Goal: Task Accomplishment & Management: Complete application form

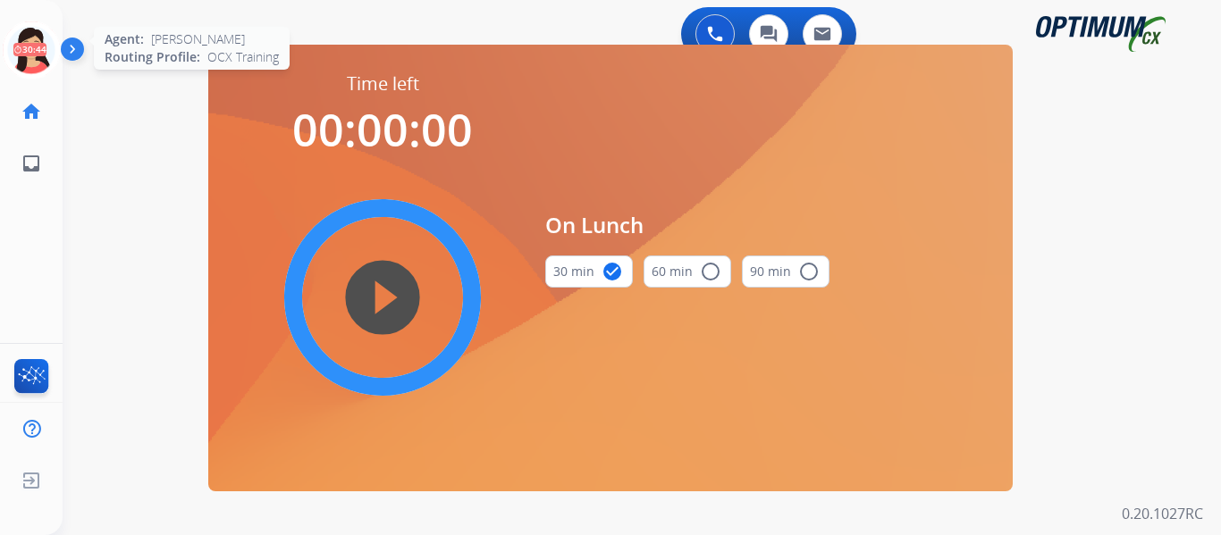
click at [44, 65] on icon at bounding box center [32, 50] width 58 height 58
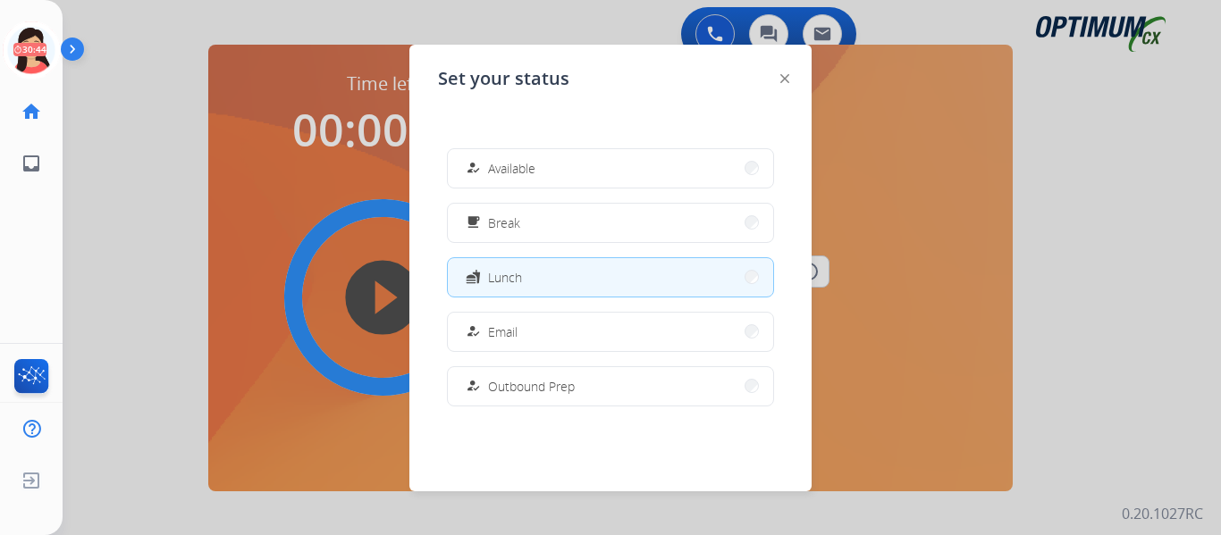
click at [513, 191] on div "how_to_reg Available free_breakfast Break fastfood Lunch how_to_reg Email how_t…" at bounding box center [610, 277] width 345 height 286
click at [524, 173] on span "Available" at bounding box center [511, 168] width 47 height 19
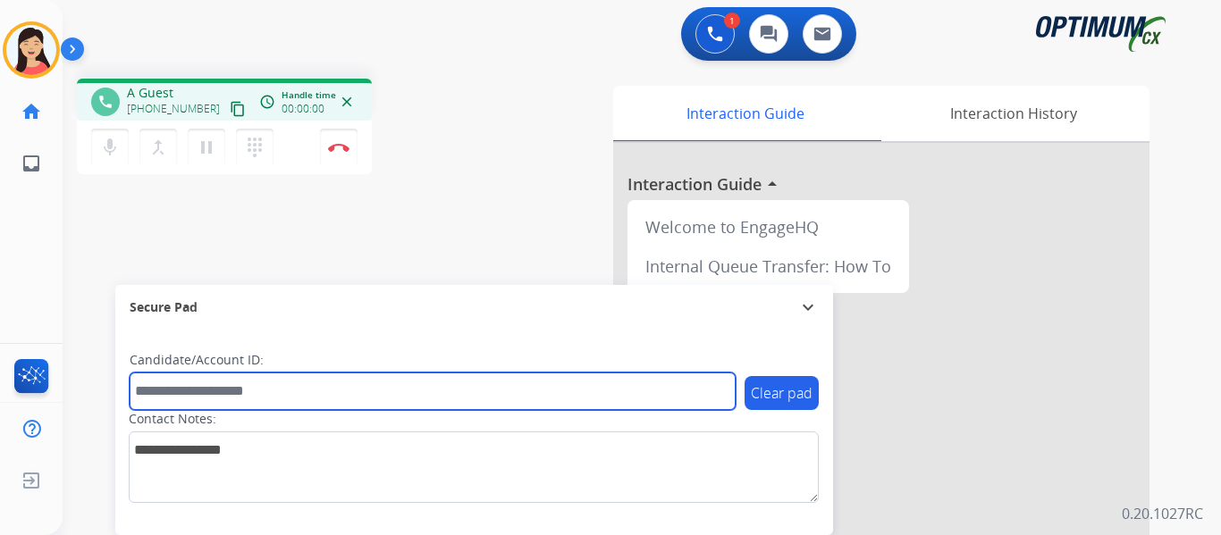
click at [708, 376] on input "text" at bounding box center [433, 392] width 606 height 38
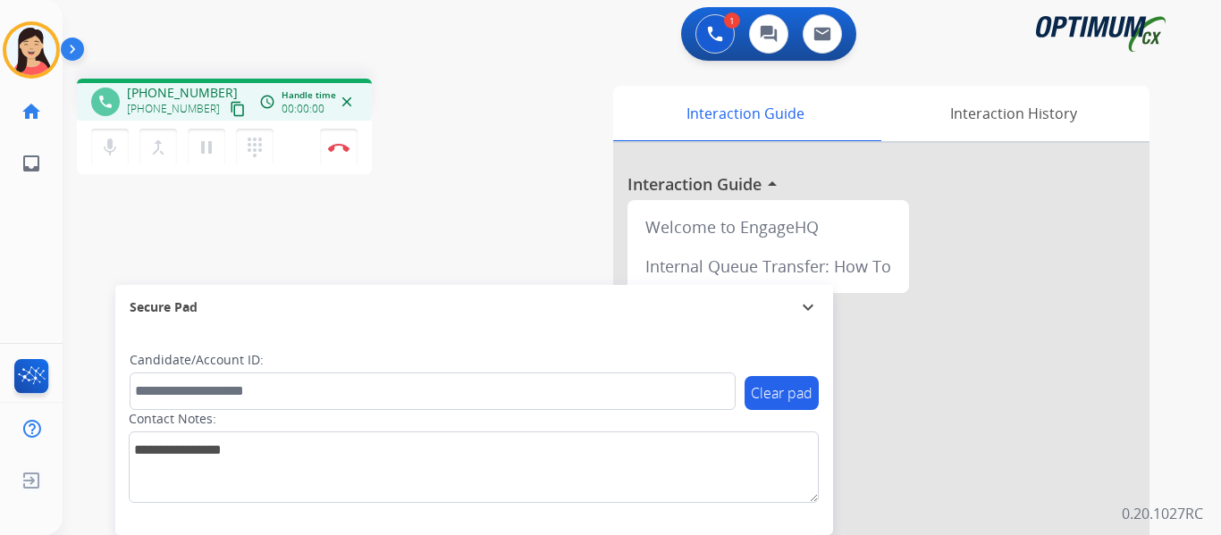
click at [230, 109] on mat-icon "content_copy" at bounding box center [238, 109] width 16 height 16
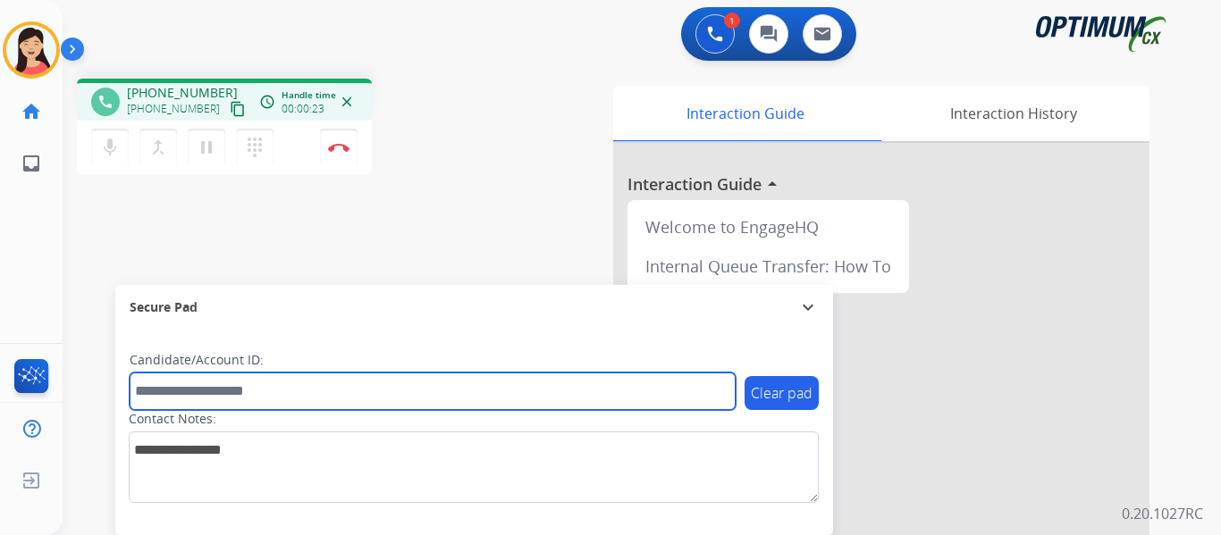
click at [462, 387] on input "text" at bounding box center [433, 392] width 606 height 38
paste input "*******"
type input "*******"
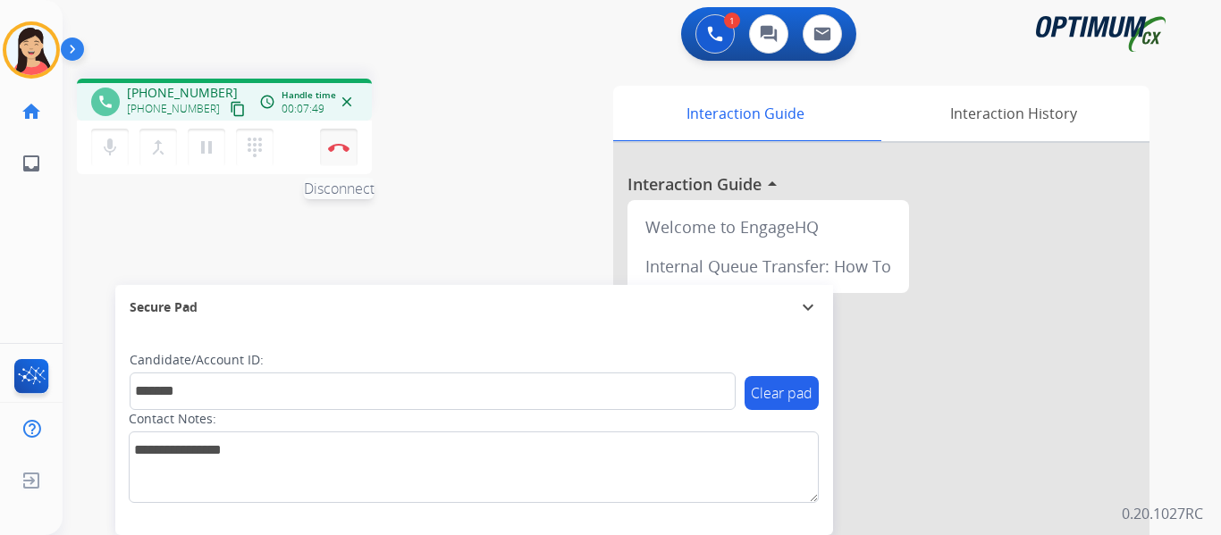
click at [345, 146] on img at bounding box center [338, 147] width 21 height 9
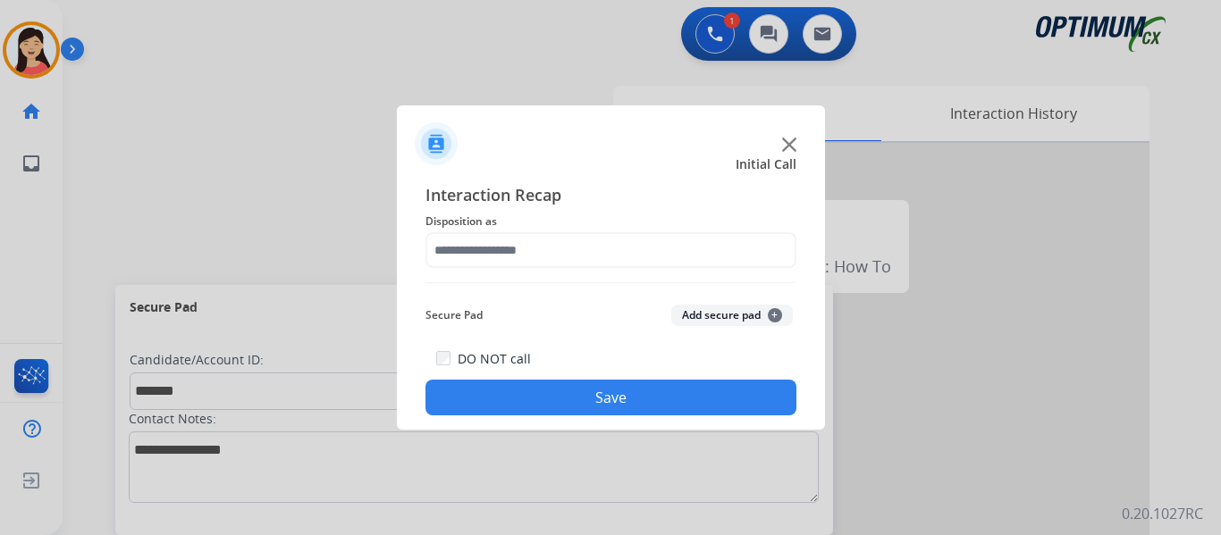
click at [726, 317] on button "Add secure pad +" at bounding box center [732, 315] width 122 height 21
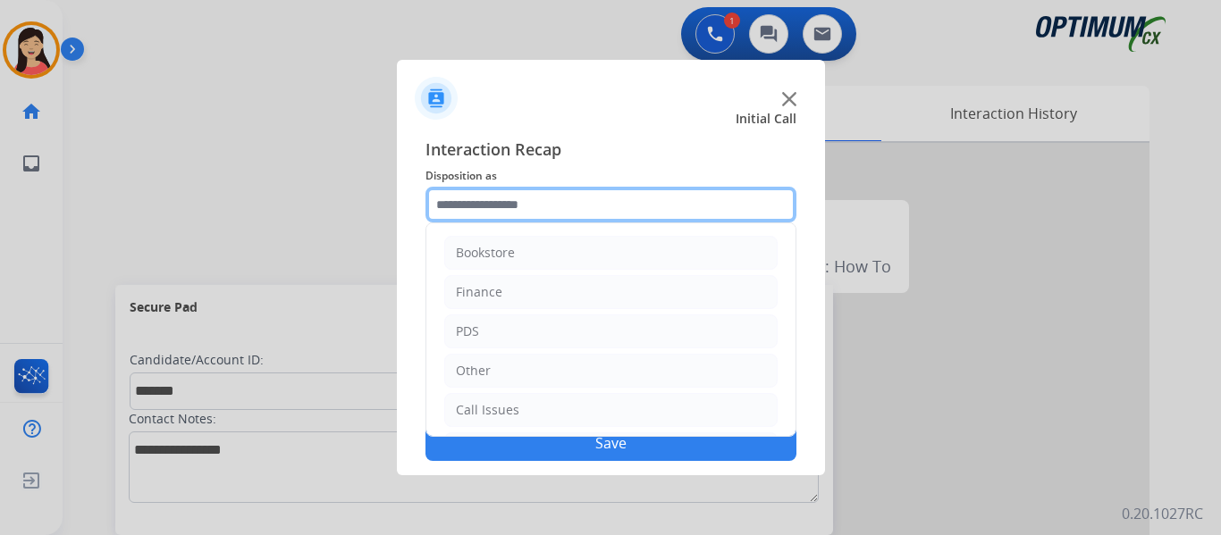
drag, startPoint x: 559, startPoint y: 199, endPoint x: 547, endPoint y: 206, distance: 14.0
click at [559, 197] on input "text" at bounding box center [610, 205] width 371 height 36
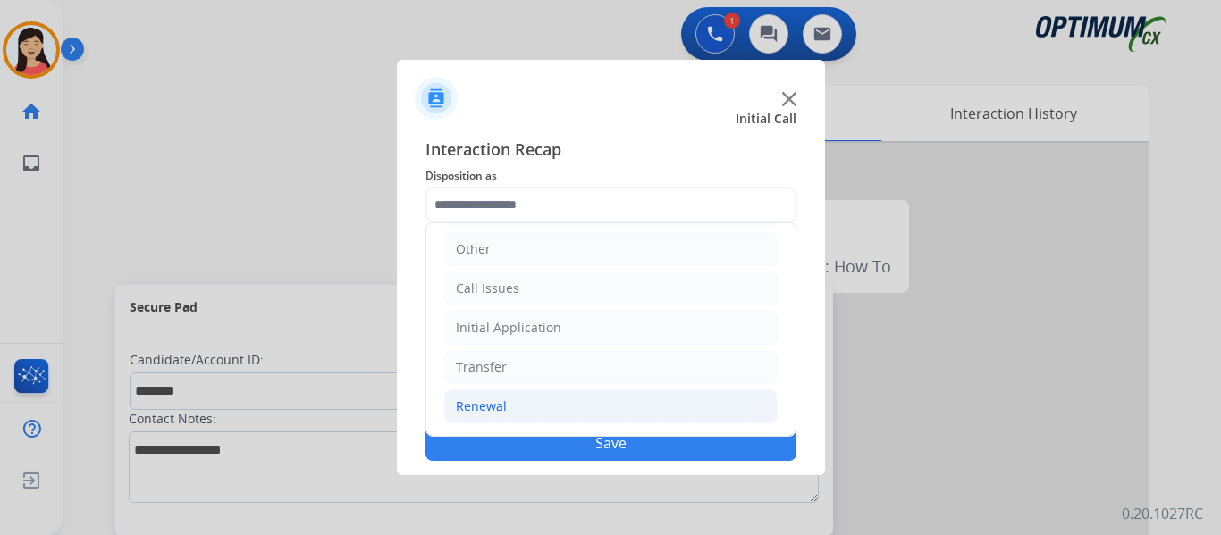
click at [470, 412] on div "Renewal" at bounding box center [481, 407] width 51 height 18
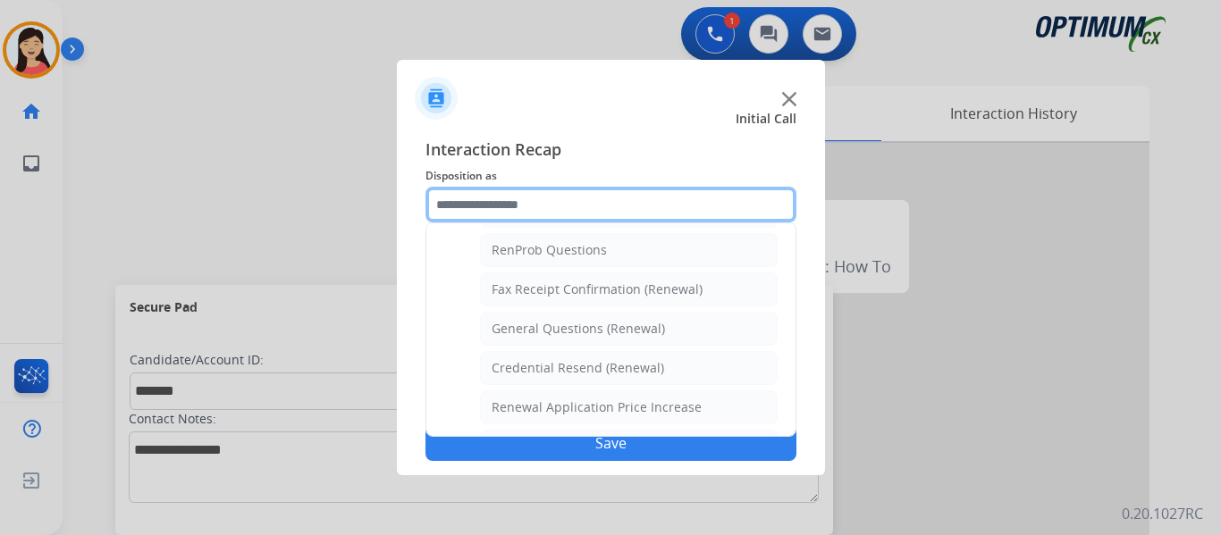
scroll to position [479, 0]
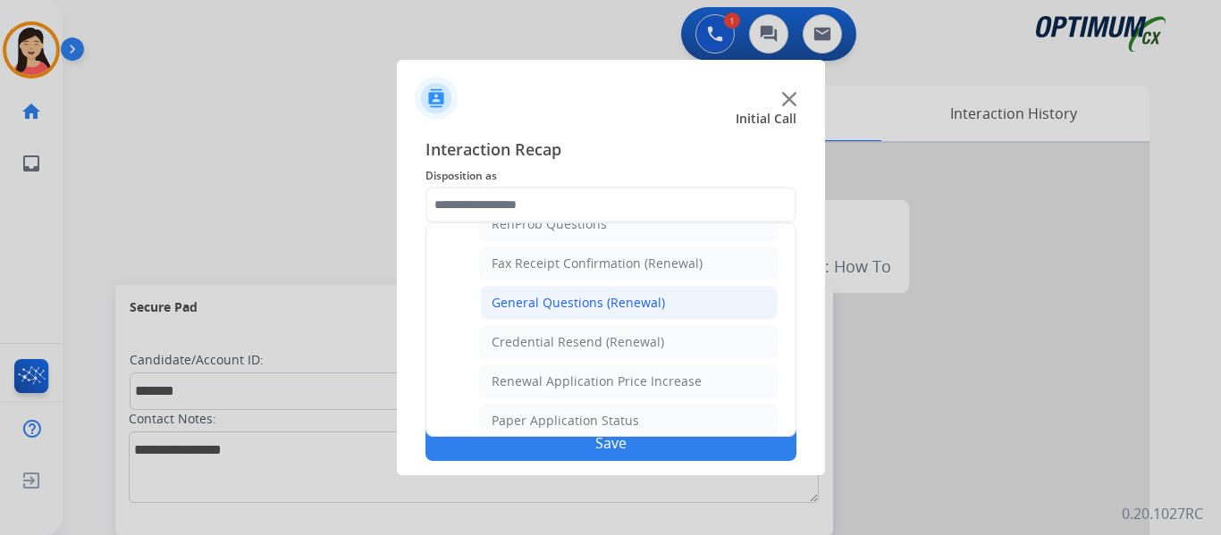
click at [579, 310] on div "General Questions (Renewal)" at bounding box center [577, 303] width 173 height 18
type input "**********"
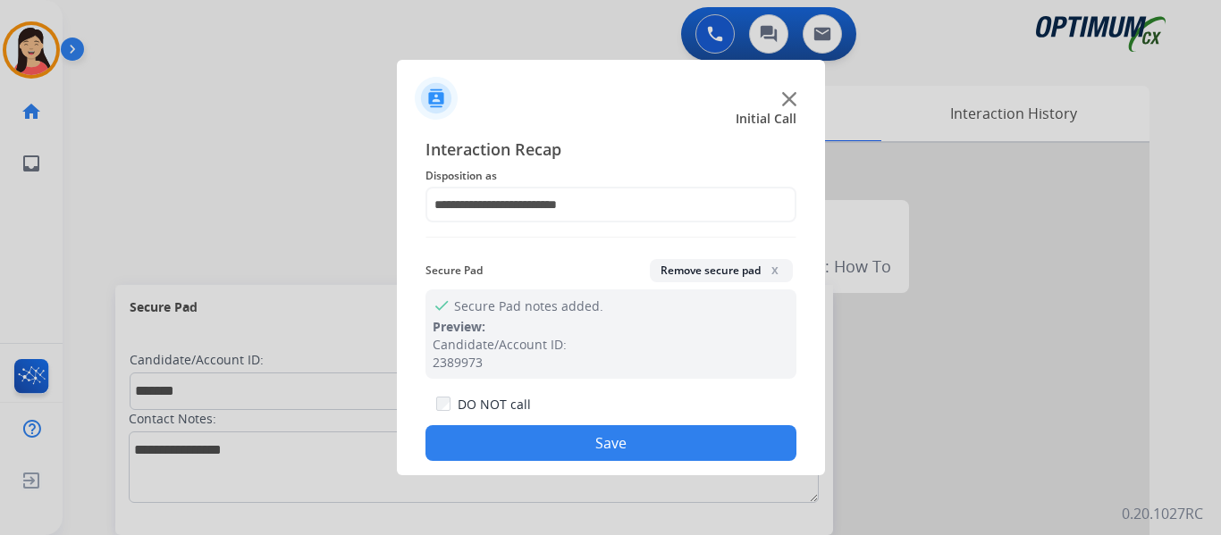
click at [668, 435] on button "Save" at bounding box center [610, 443] width 371 height 36
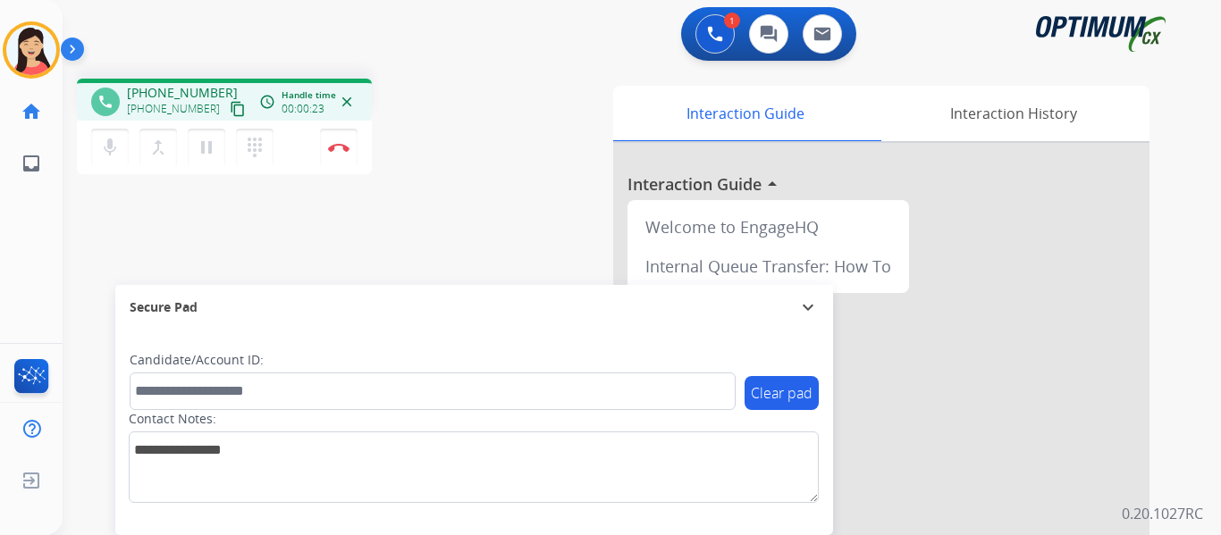
drag, startPoint x: 218, startPoint y: 107, endPoint x: 660, endPoint y: 298, distance: 481.9
click at [230, 106] on mat-icon "content_copy" at bounding box center [238, 109] width 16 height 16
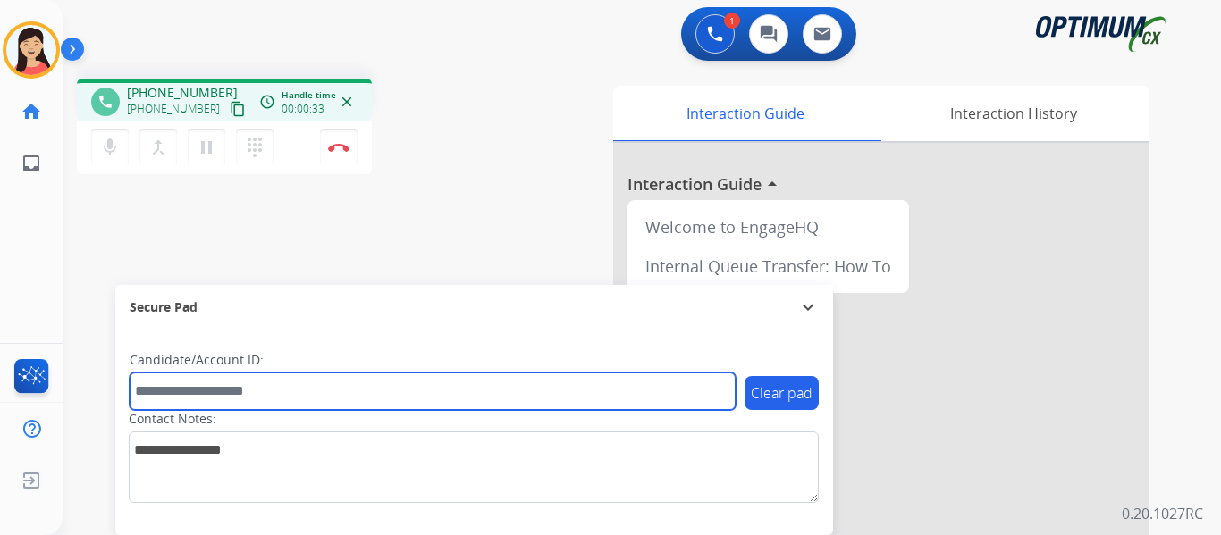
click at [444, 393] on input "text" at bounding box center [433, 392] width 606 height 38
paste input "*******"
type input "*******"
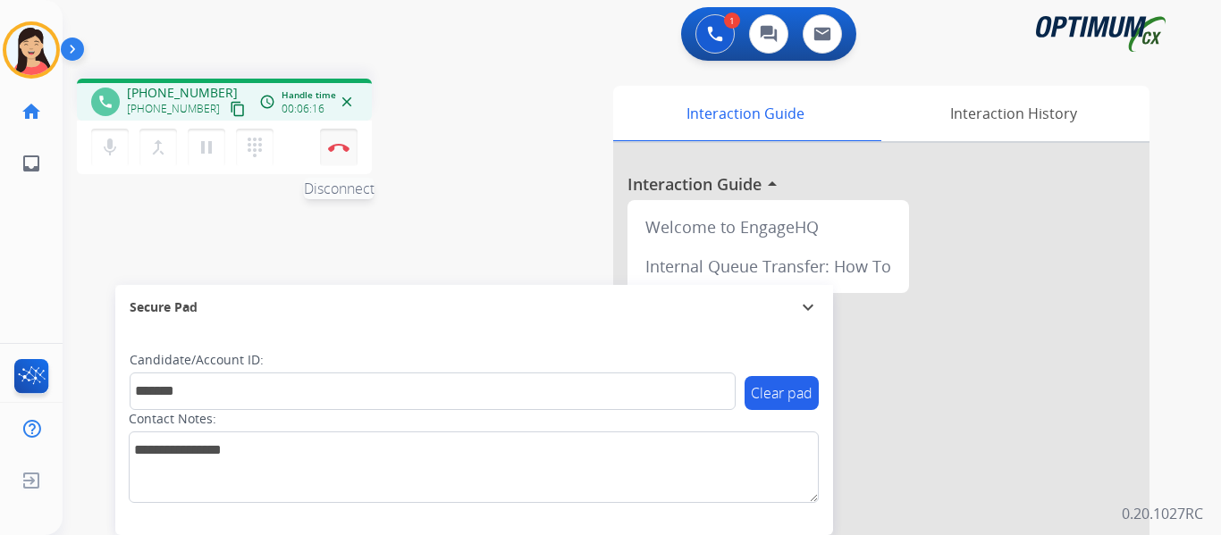
click at [332, 144] on img at bounding box center [338, 147] width 21 height 9
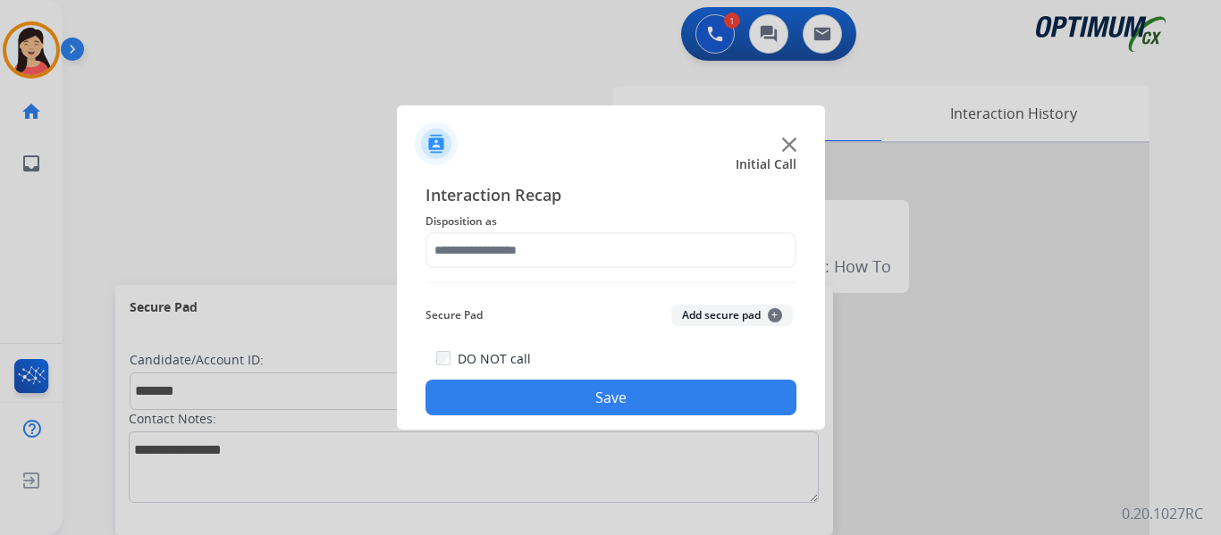
click at [693, 307] on button "Add secure pad +" at bounding box center [732, 315] width 122 height 21
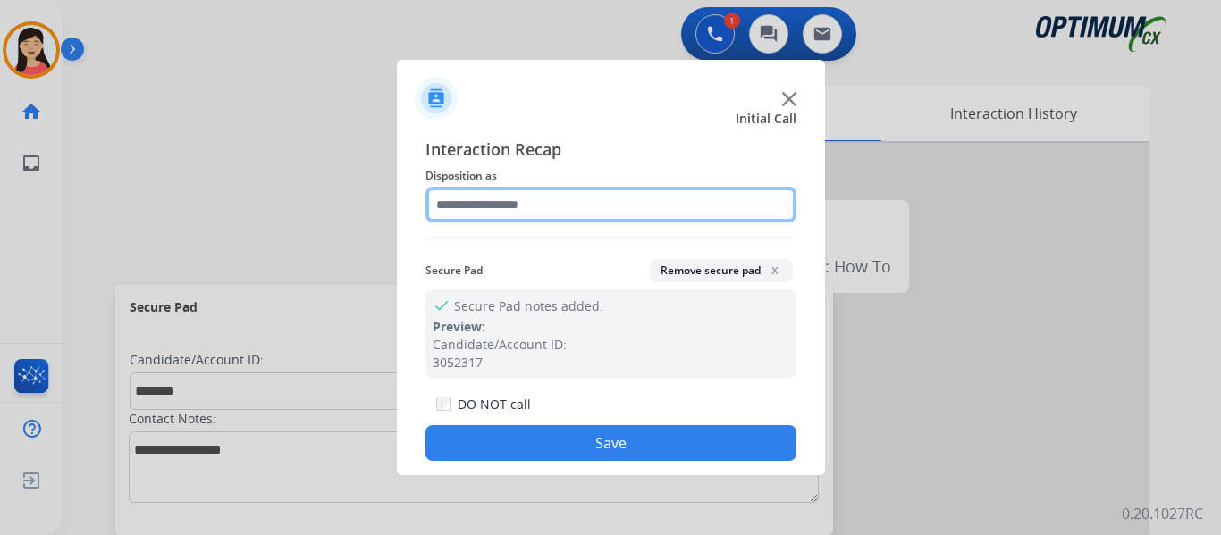
click at [554, 201] on input "text" at bounding box center [610, 205] width 371 height 36
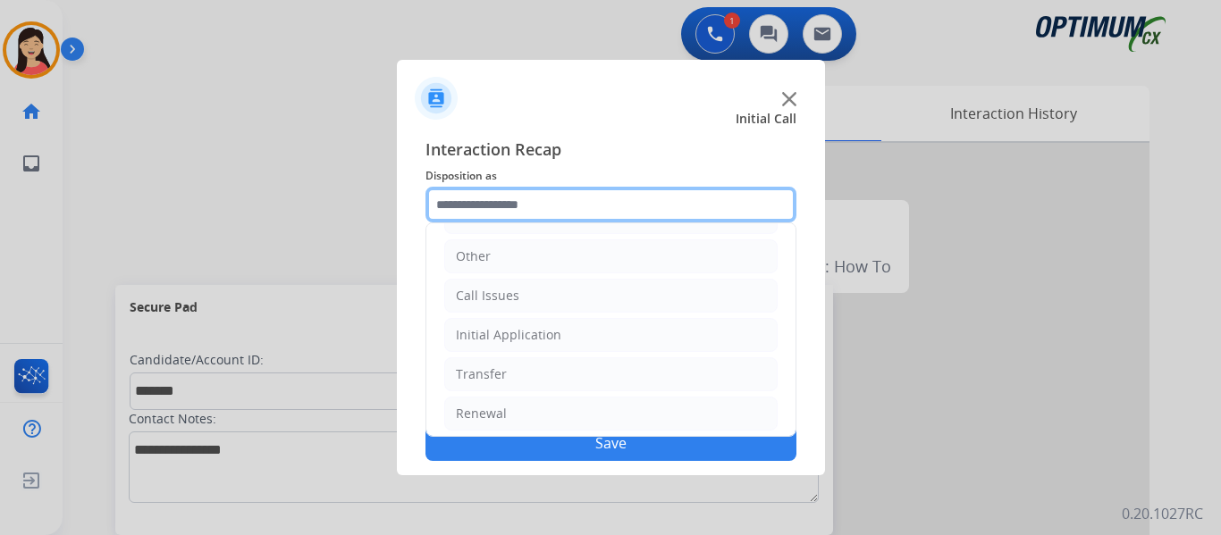
scroll to position [122, 0]
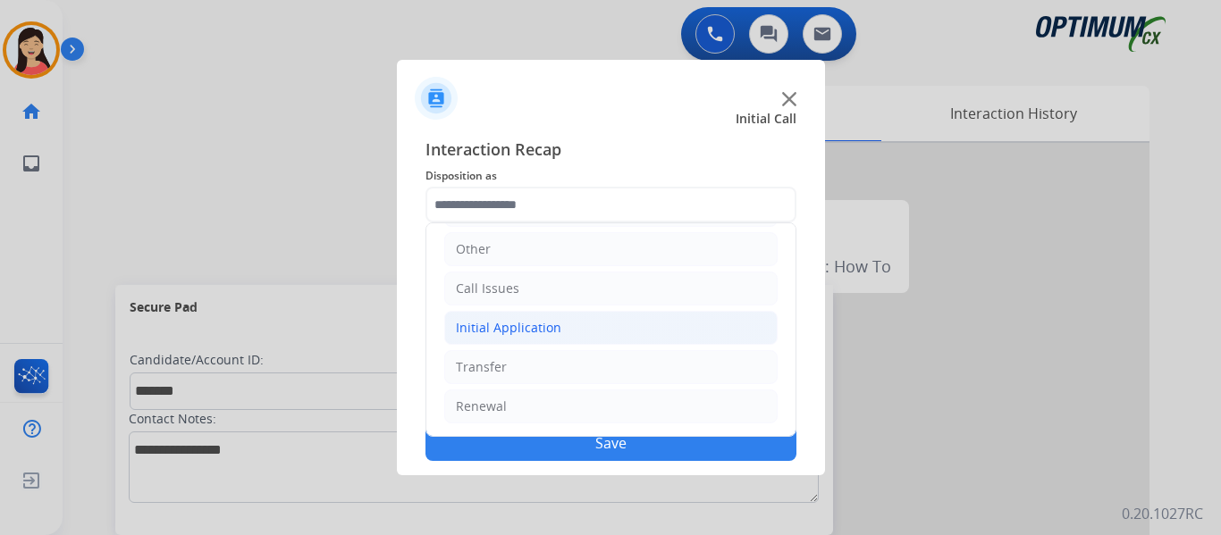
click at [566, 326] on li "Initial Application" at bounding box center [610, 328] width 333 height 34
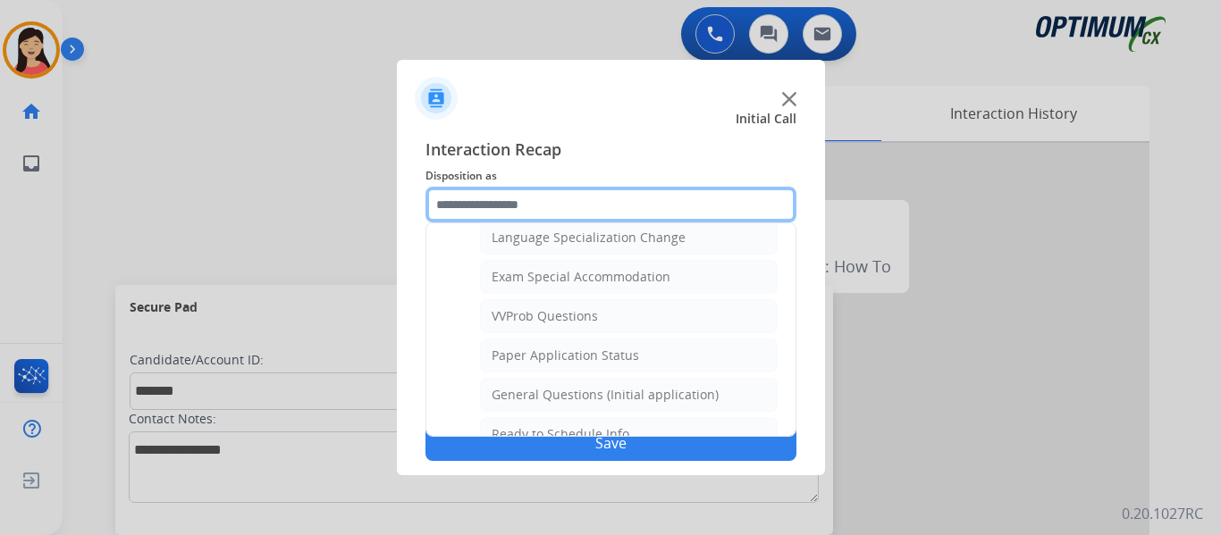
scroll to position [926, 0]
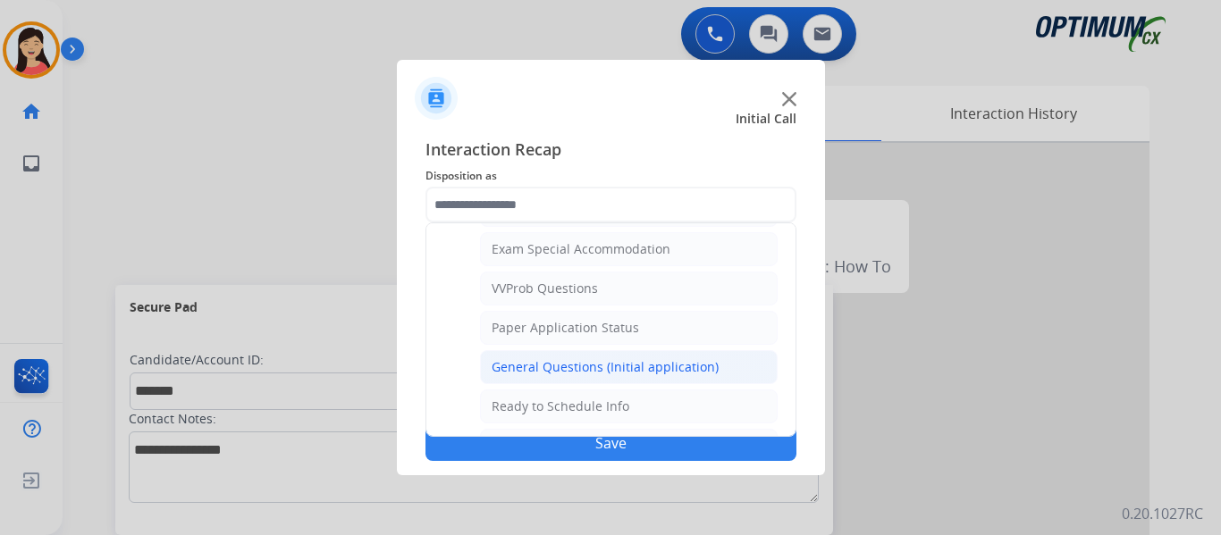
click at [600, 374] on div "General Questions (Initial application)" at bounding box center [604, 367] width 227 height 18
type input "**********"
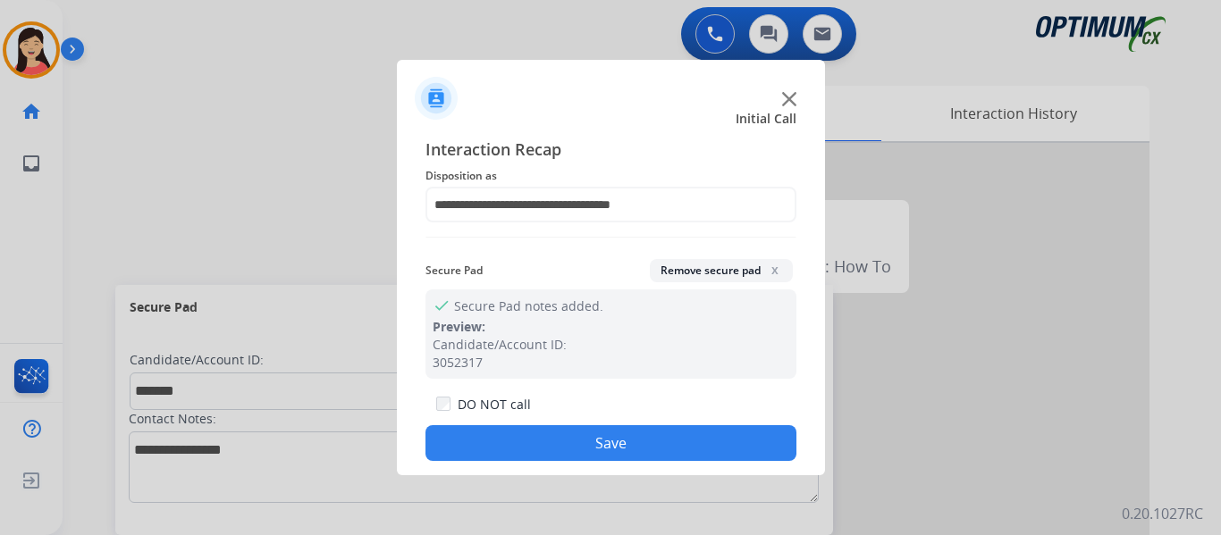
click at [669, 419] on div "DO NOT call Save" at bounding box center [610, 427] width 371 height 68
click at [708, 444] on button "Save" at bounding box center [610, 443] width 371 height 36
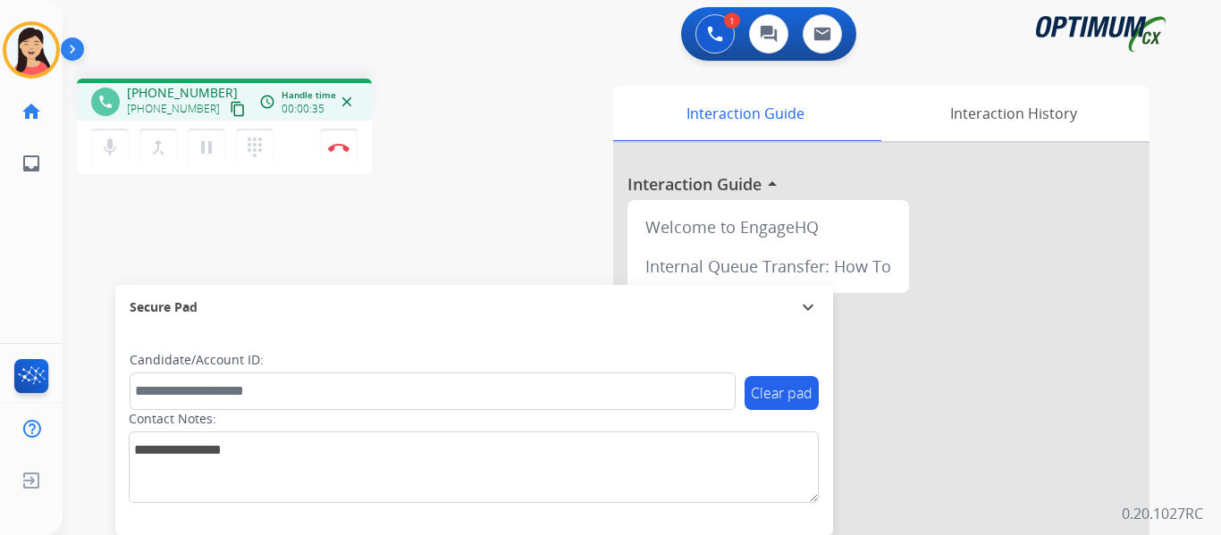
click at [227, 99] on button "content_copy" at bounding box center [237, 108] width 21 height 21
click at [343, 150] on img at bounding box center [338, 147] width 21 height 9
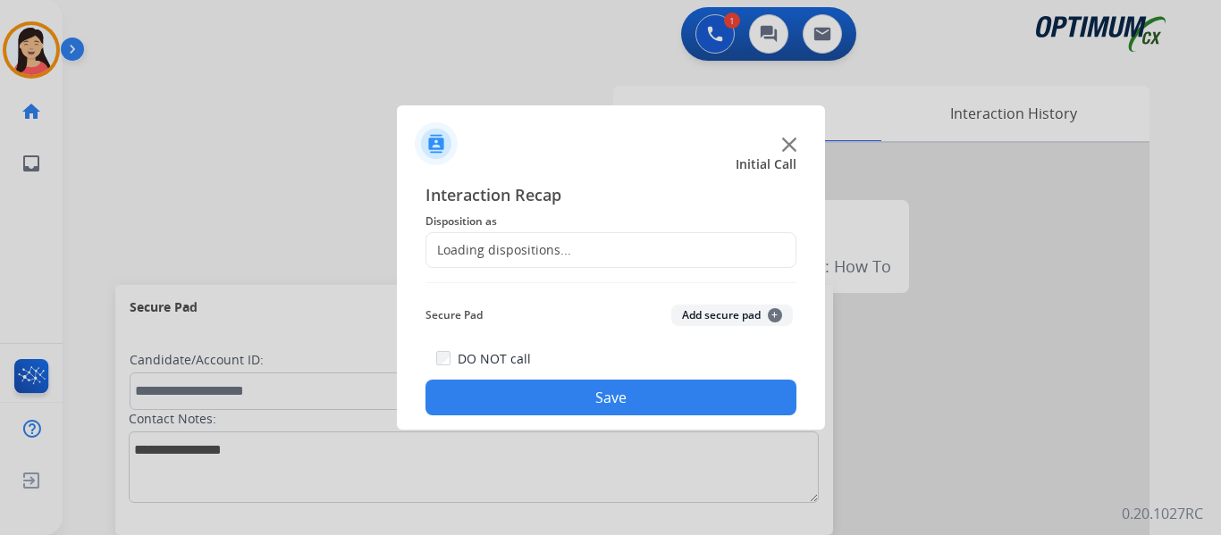
click at [738, 306] on button "Add secure pad +" at bounding box center [732, 315] width 122 height 21
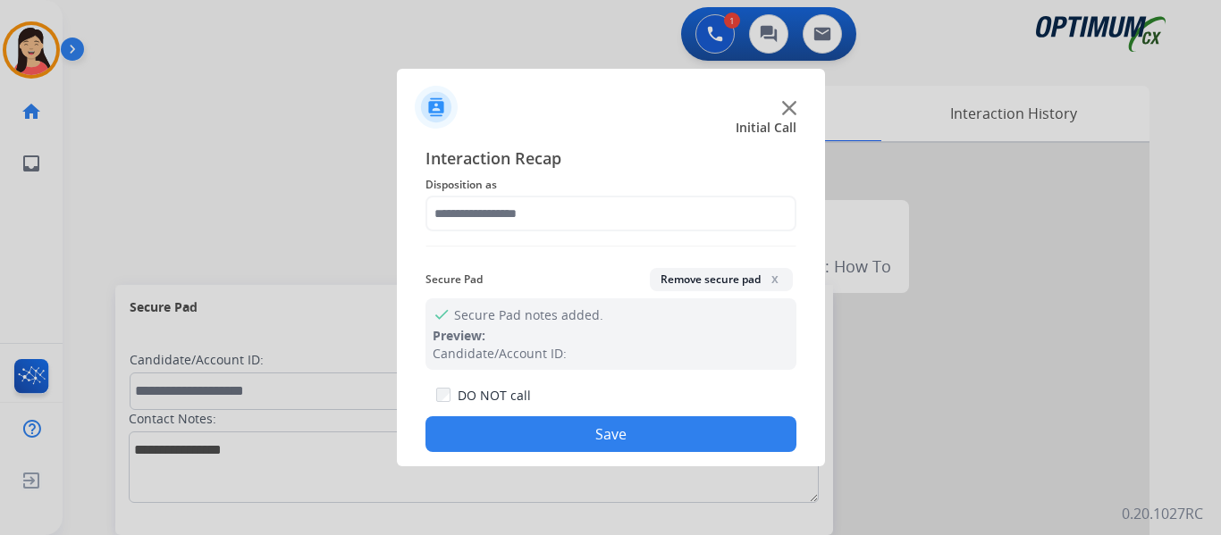
click at [729, 292] on div "Secure Pad Remove secure pad x" at bounding box center [610, 280] width 371 height 38
click at [736, 284] on button "Remove secure pad x" at bounding box center [721, 279] width 143 height 23
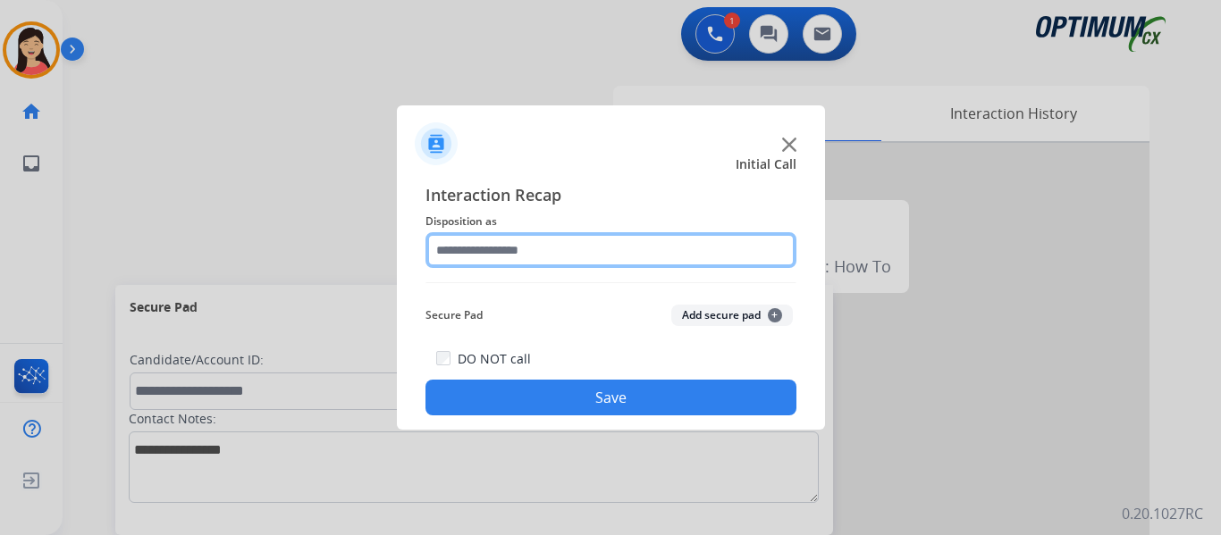
click at [609, 255] on input "text" at bounding box center [610, 250] width 371 height 36
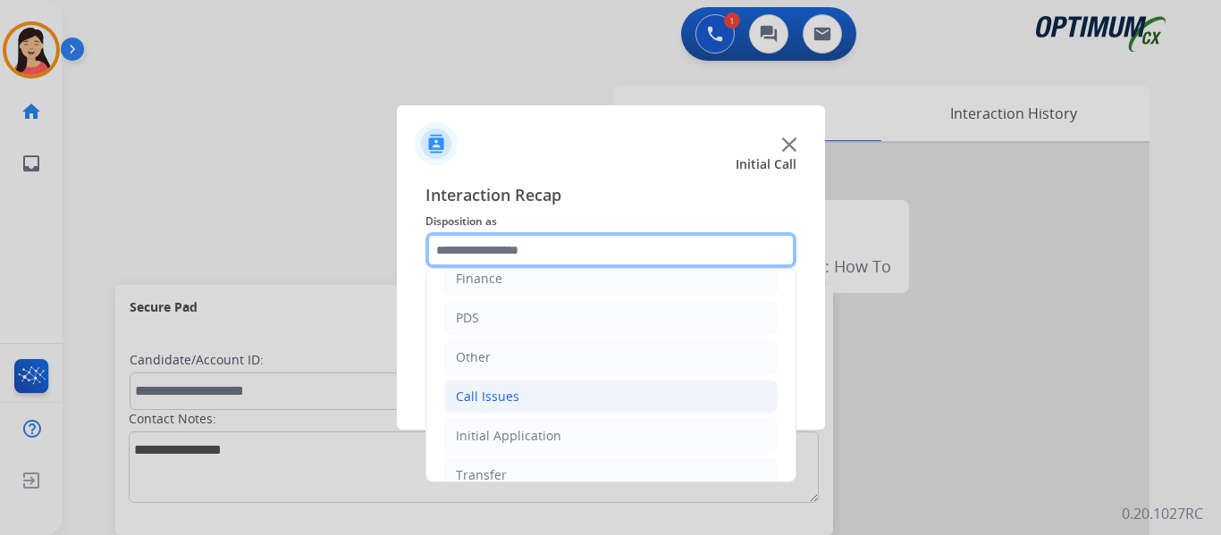
scroll to position [122, 0]
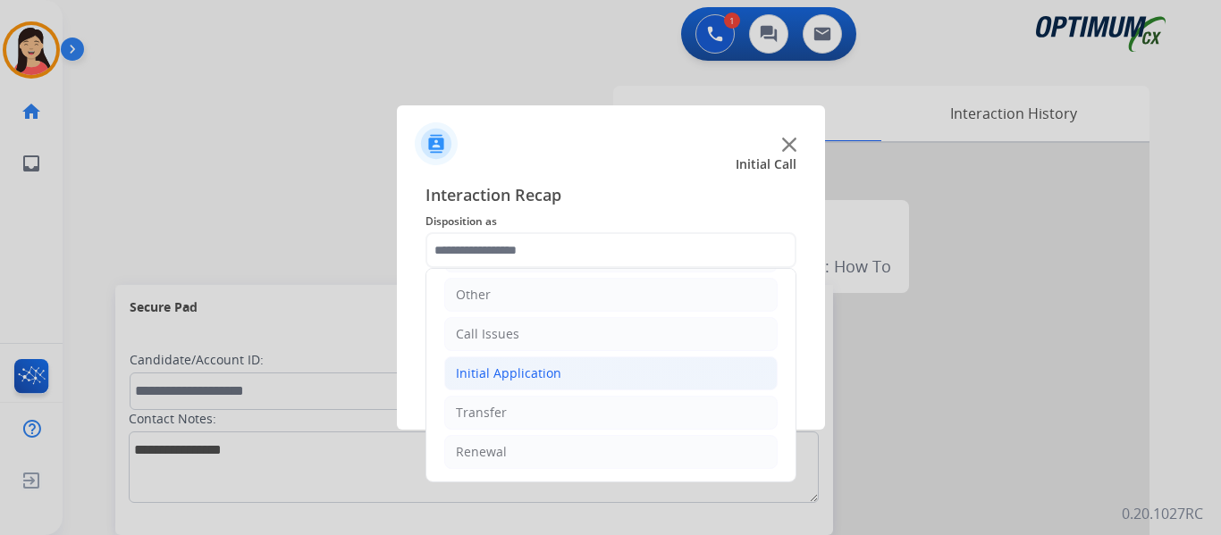
click at [565, 371] on li "Initial Application" at bounding box center [610, 374] width 333 height 34
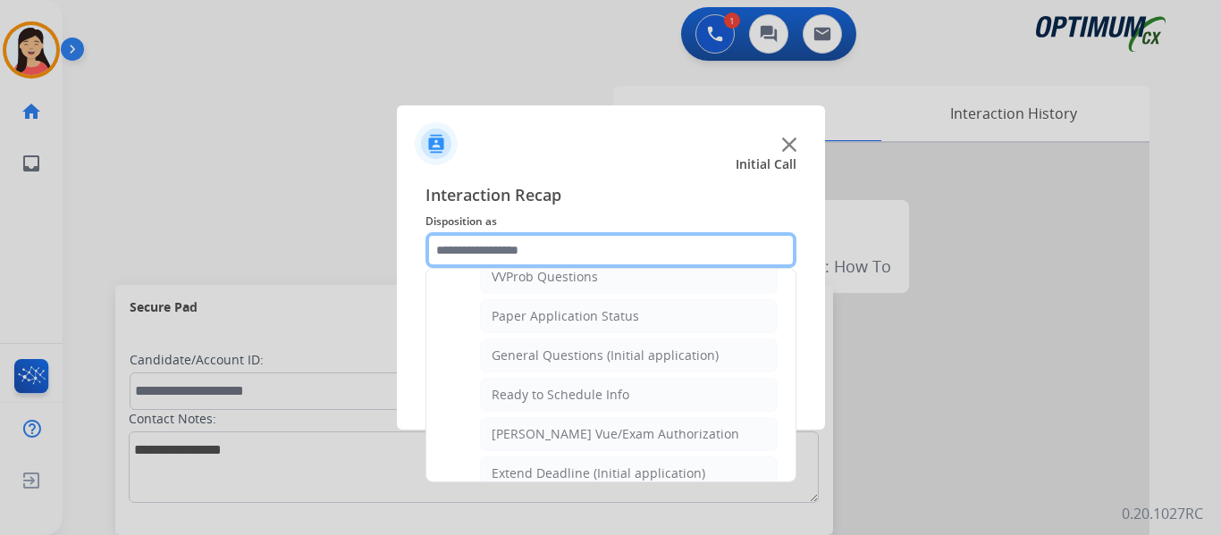
scroll to position [1015, 0]
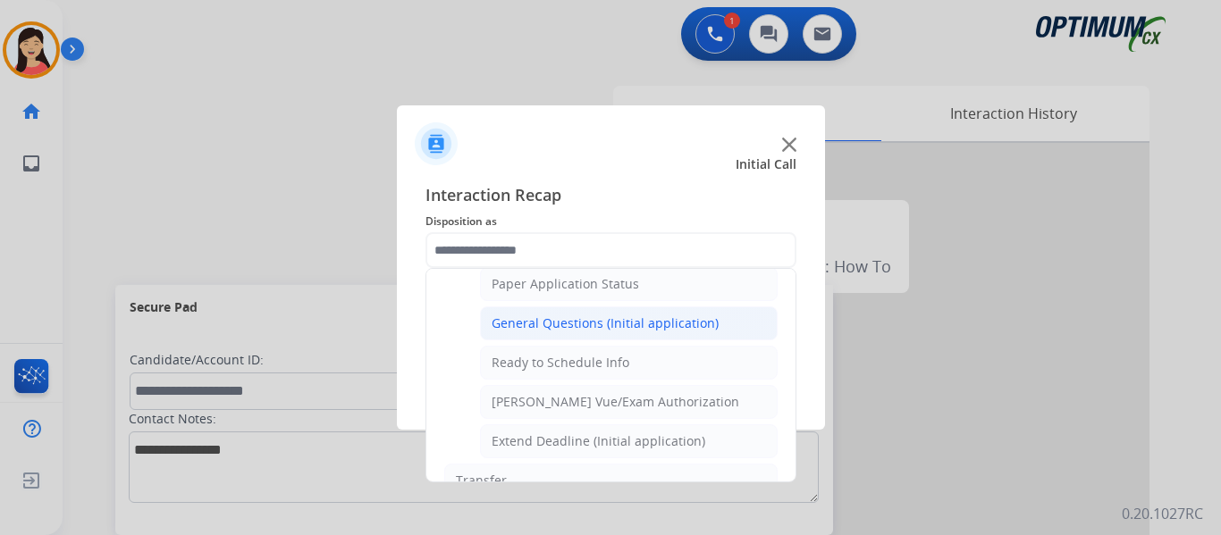
click at [620, 323] on div "General Questions (Initial application)" at bounding box center [604, 324] width 227 height 18
type input "**********"
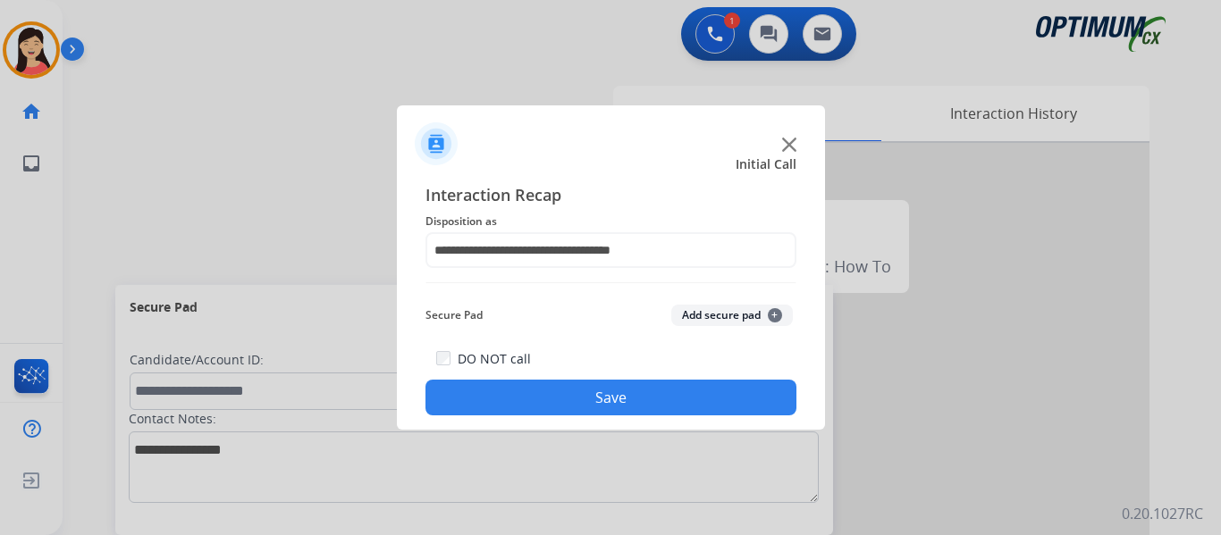
click at [668, 394] on button "Save" at bounding box center [610, 398] width 371 height 36
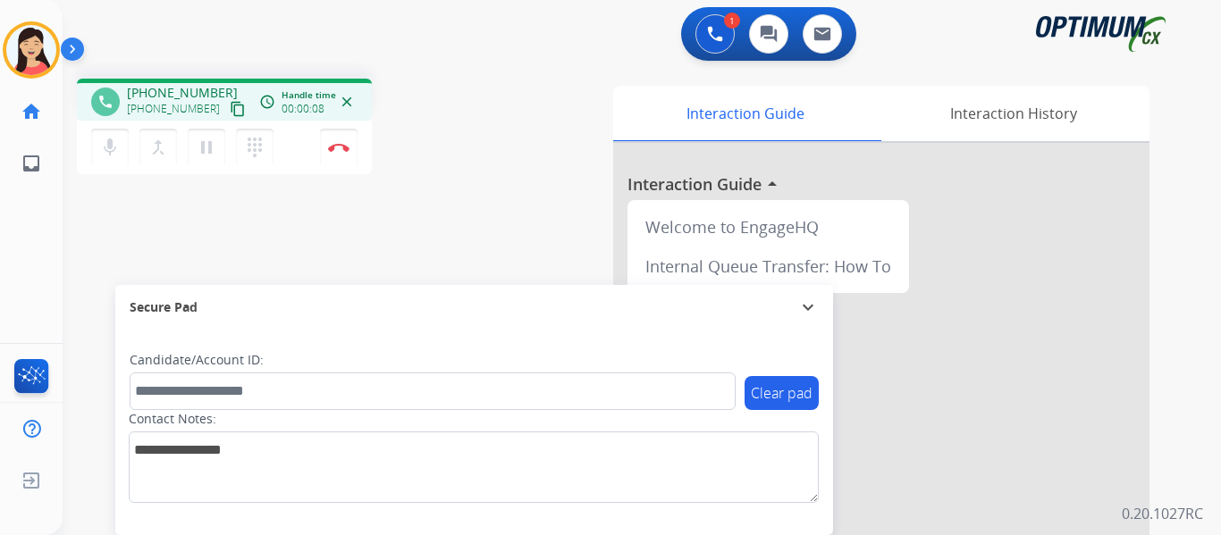
click at [230, 108] on mat-icon "content_copy" at bounding box center [238, 109] width 16 height 16
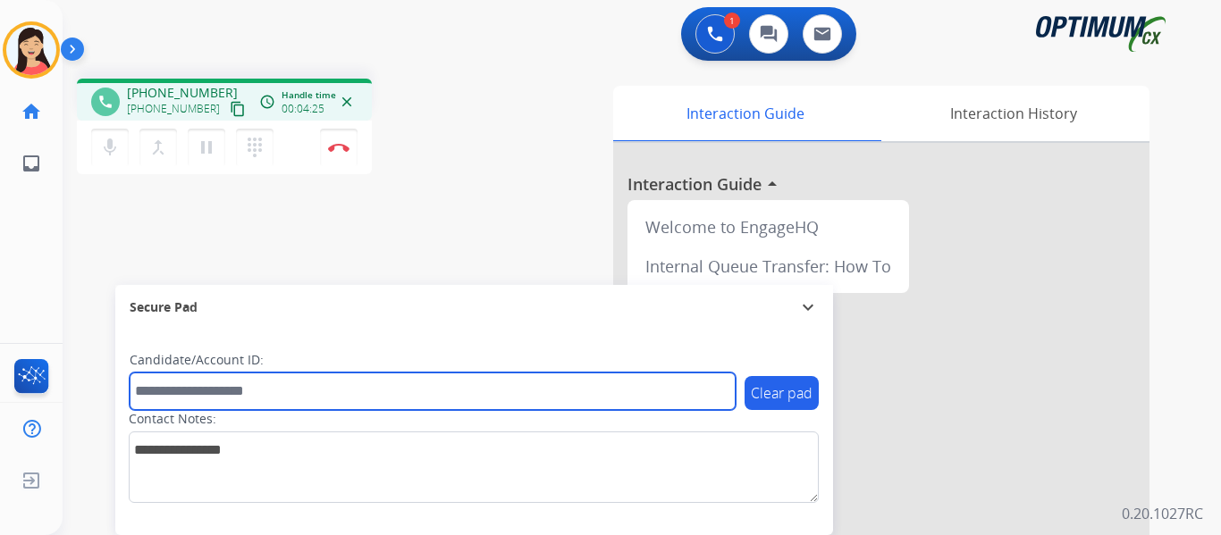
click at [220, 400] on input "text" at bounding box center [433, 392] width 606 height 38
paste input "*******"
type input "*******"
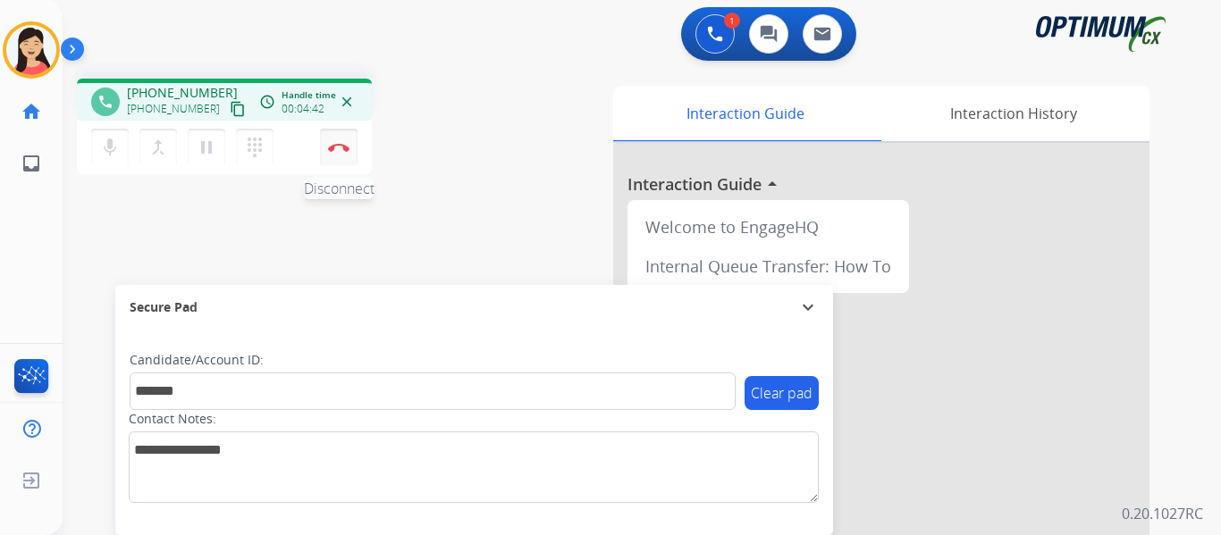
click at [341, 151] on img at bounding box center [338, 147] width 21 height 9
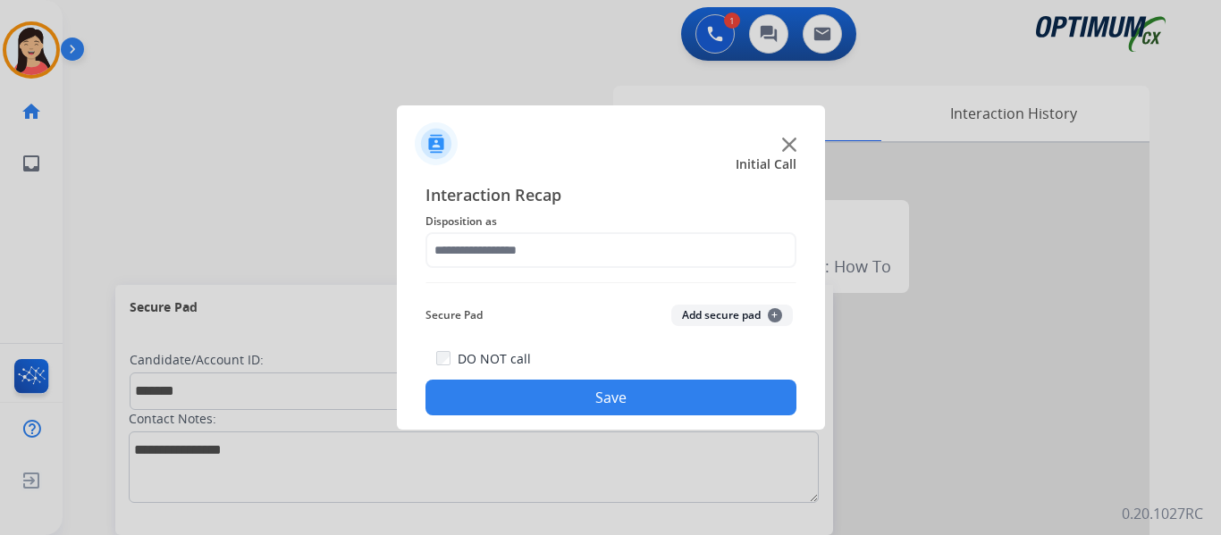
click at [719, 314] on button "Add secure pad +" at bounding box center [732, 315] width 122 height 21
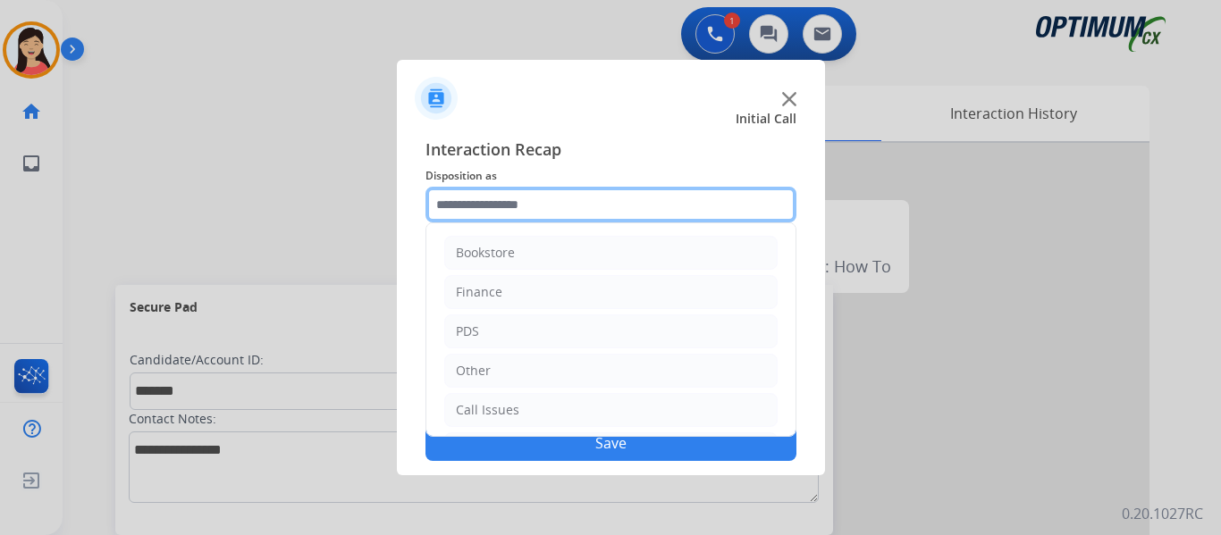
click at [594, 204] on input "text" at bounding box center [610, 205] width 371 height 36
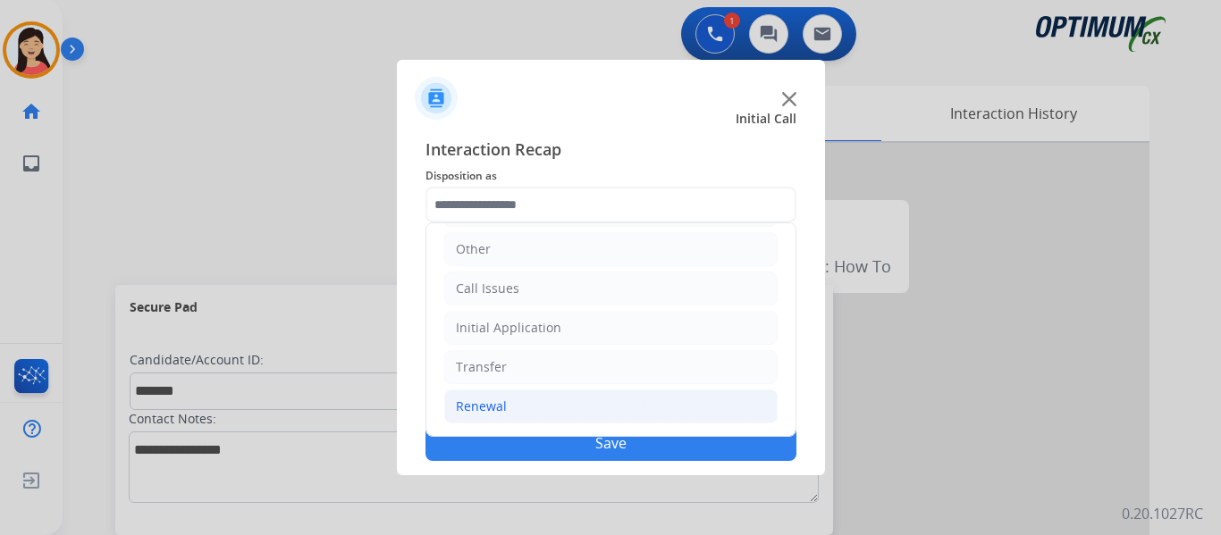
click at [510, 405] on li "Renewal" at bounding box center [610, 407] width 333 height 34
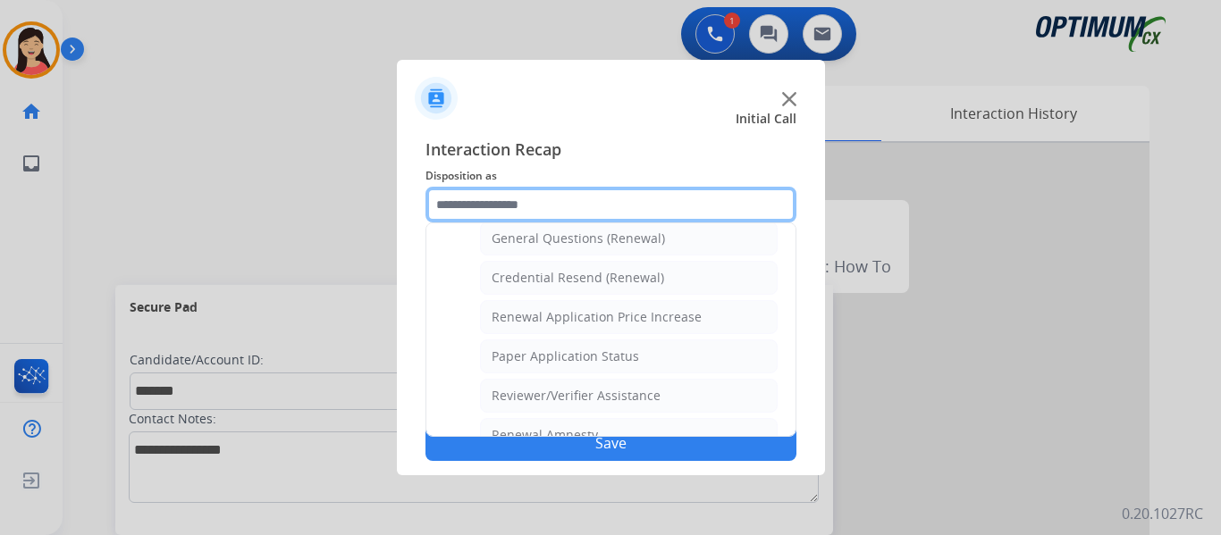
scroll to position [511, 0]
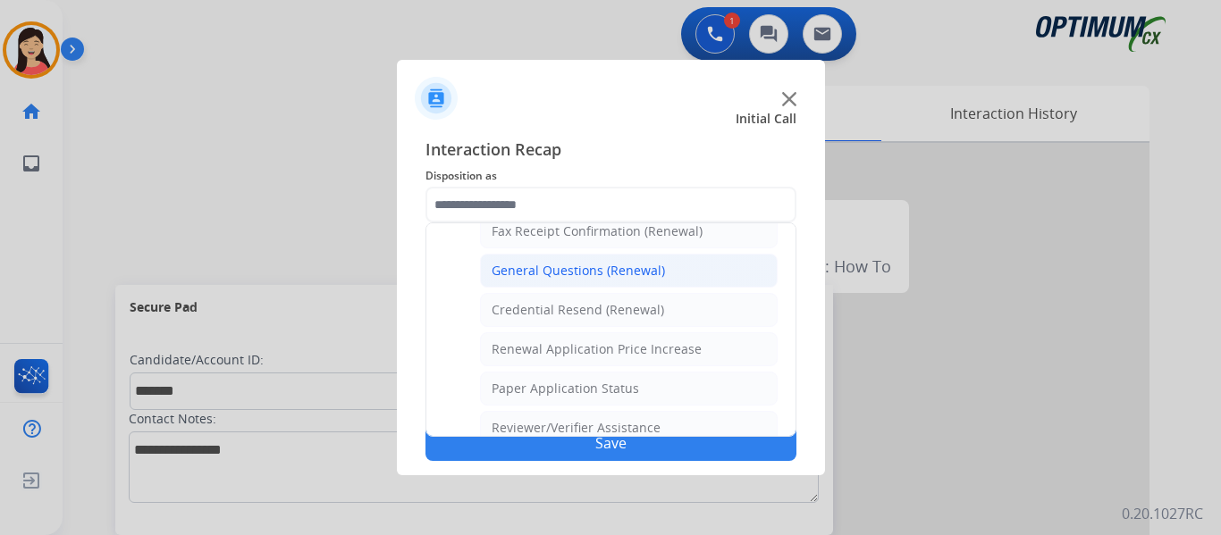
click at [599, 257] on li "General Questions (Renewal)" at bounding box center [629, 271] width 298 height 34
type input "**********"
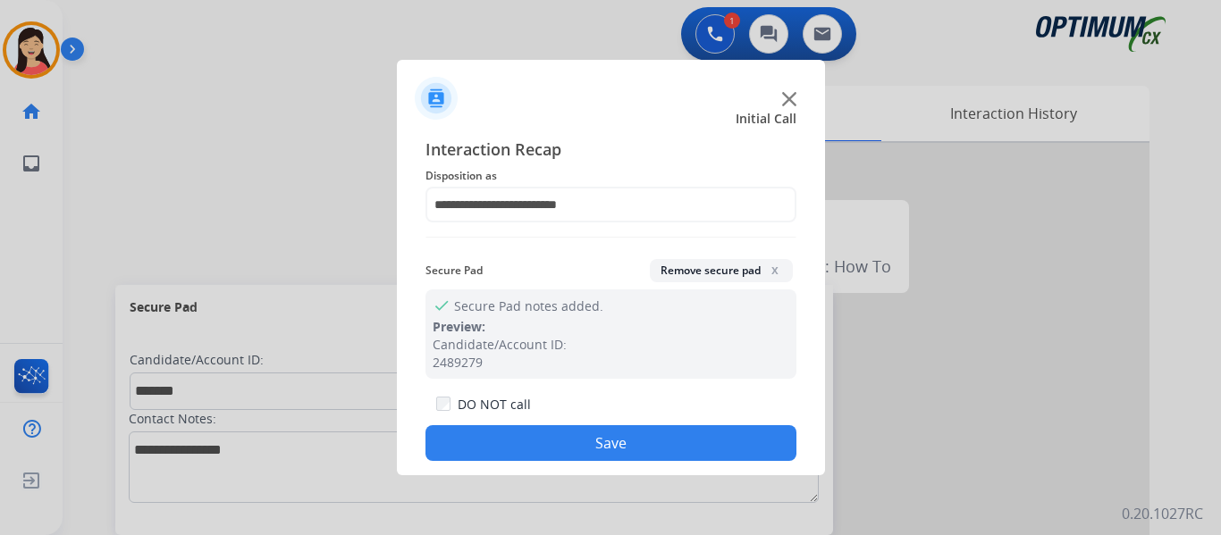
click at [666, 446] on button "Save" at bounding box center [610, 443] width 371 height 36
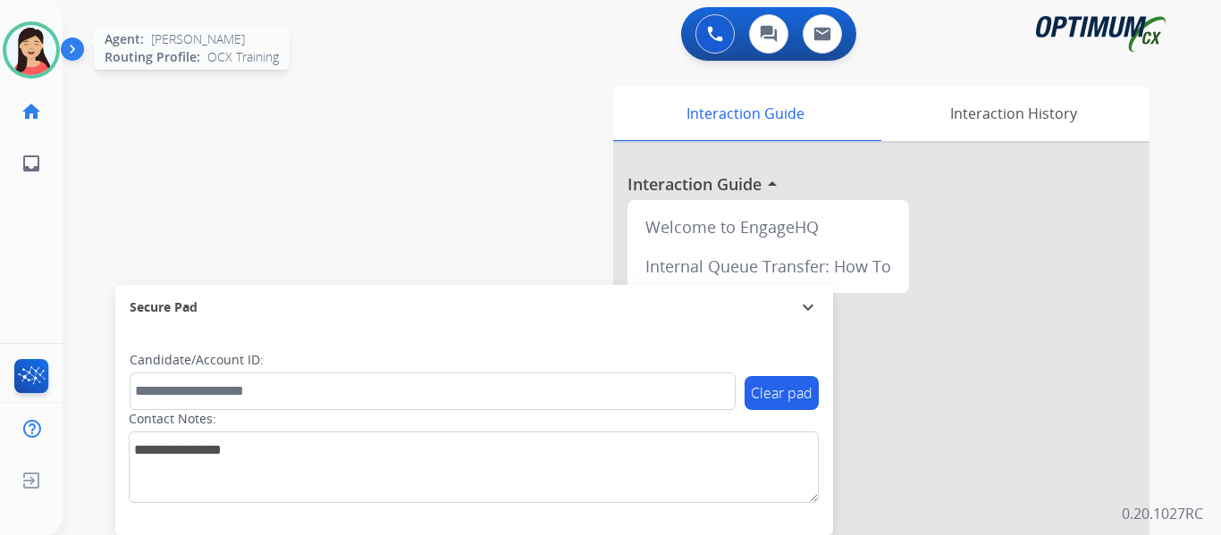
drag, startPoint x: 31, startPoint y: 54, endPoint x: 51, endPoint y: 58, distance: 20.2
click at [31, 54] on img at bounding box center [31, 50] width 50 height 50
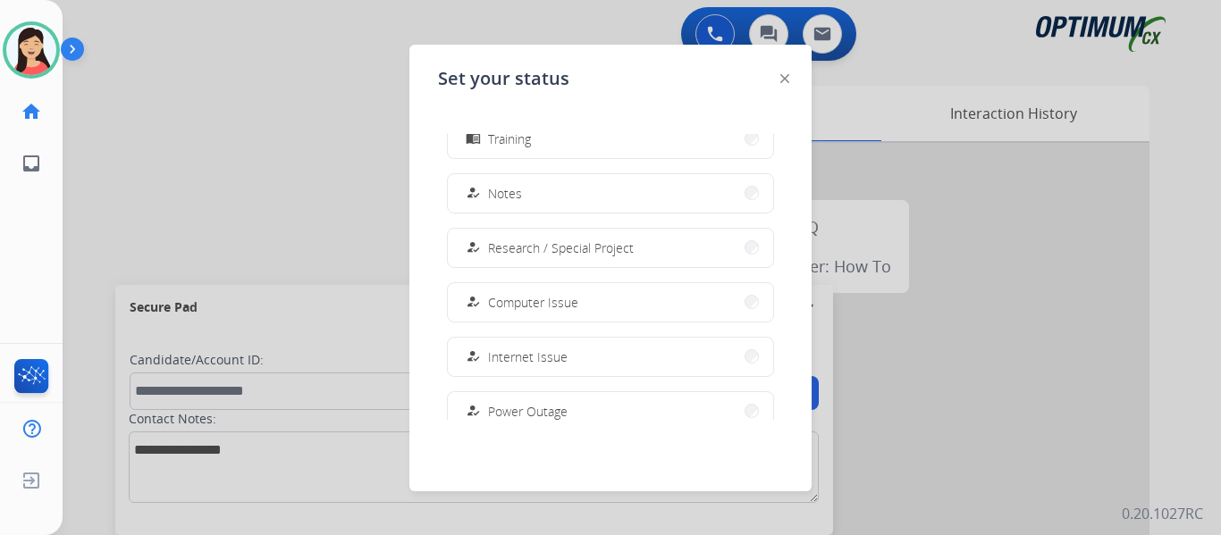
scroll to position [267, 0]
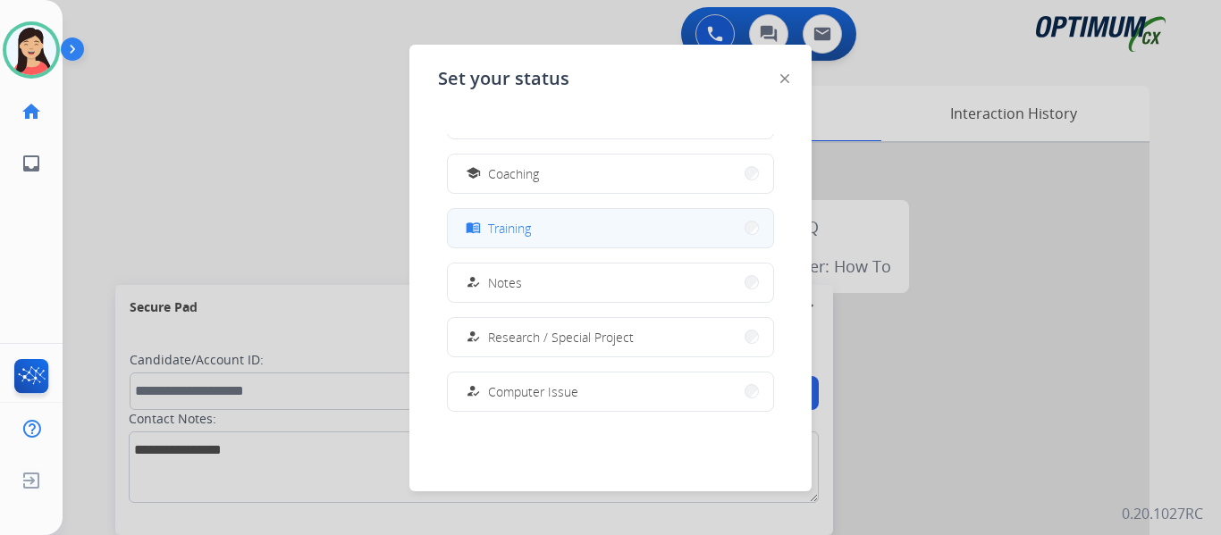
click at [569, 236] on button "menu_book Training" at bounding box center [610, 228] width 325 height 38
